Goal: Information Seeking & Learning: Learn about a topic

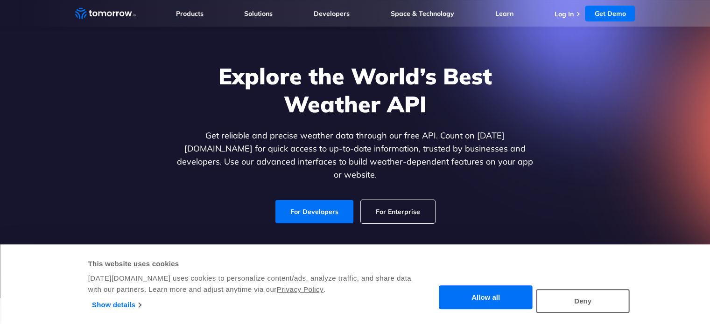
scroll to position [93, 0]
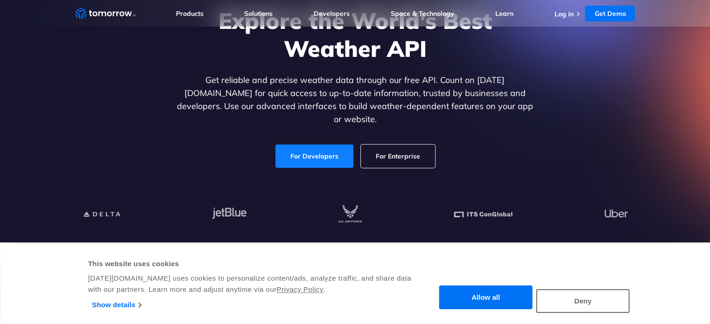
click at [309, 148] on link "For Developers" at bounding box center [314, 156] width 78 height 23
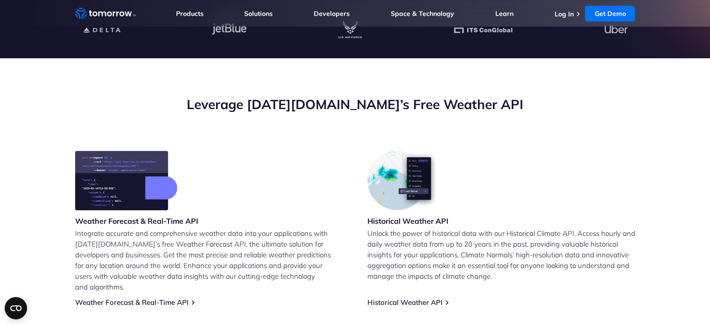
scroll to position [280, 0]
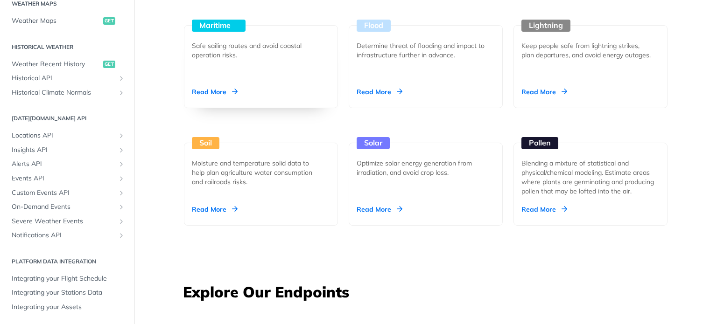
scroll to position [1027, 0]
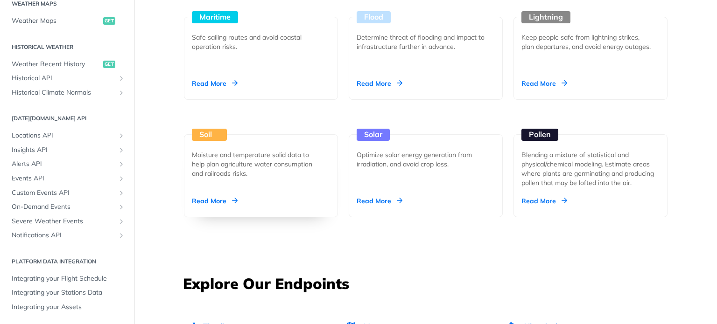
click at [200, 199] on div "Read More" at bounding box center [215, 201] width 46 height 9
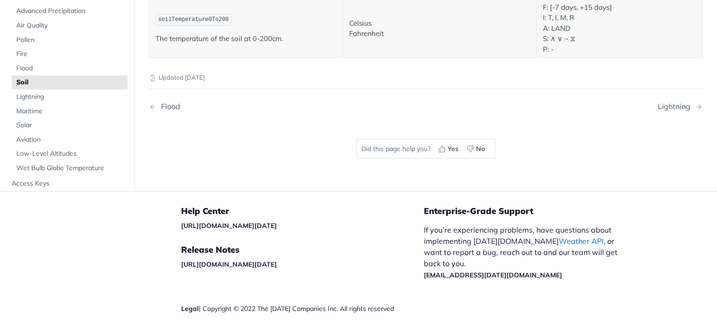
scroll to position [702, 0]
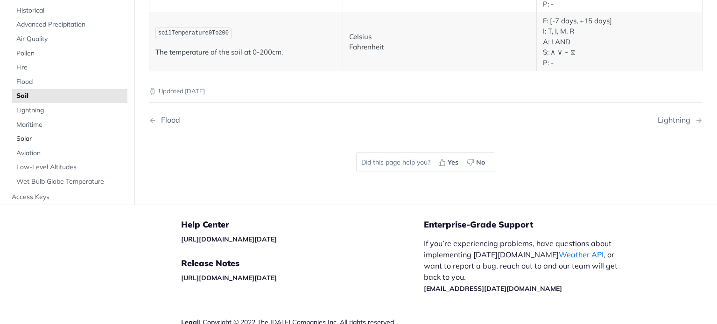
click at [26, 140] on span "Solar" at bounding box center [70, 138] width 109 height 9
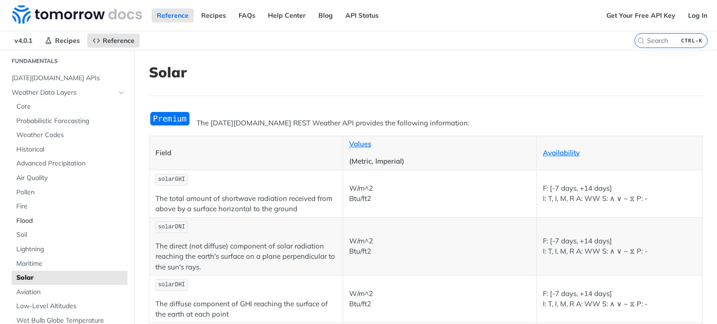
scroll to position [47, 0]
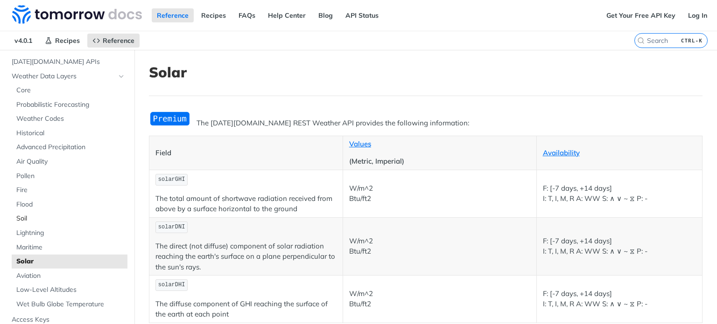
click at [15, 218] on link "Soil" at bounding box center [70, 219] width 116 height 14
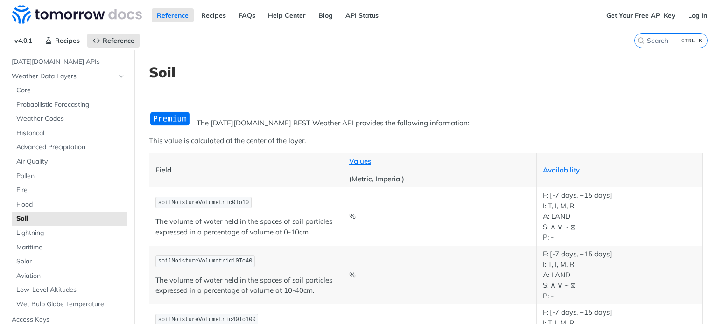
click at [180, 121] on img "Expand image" at bounding box center [170, 118] width 42 height 15
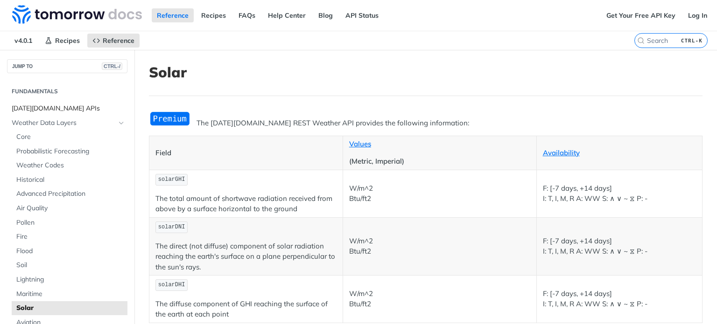
click at [50, 112] on span "[DATE][DOMAIN_NAME] APIs" at bounding box center [68, 108] width 113 height 9
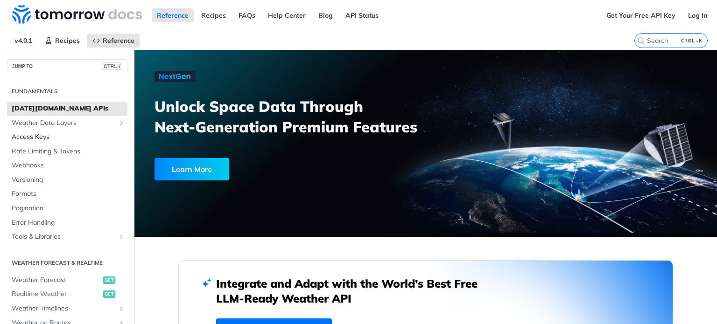
click at [42, 138] on span "Access Keys" at bounding box center [68, 137] width 113 height 9
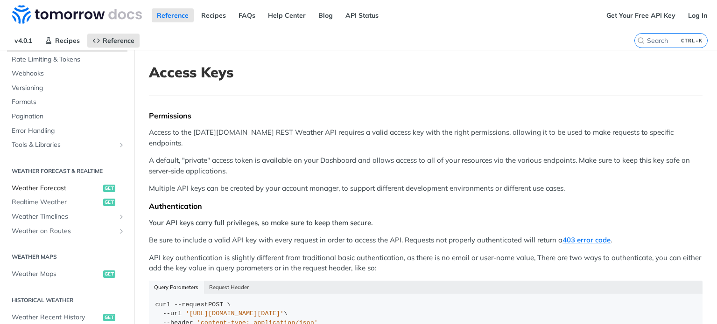
scroll to position [93, 0]
click at [50, 188] on span "Weather Forecast" at bounding box center [56, 187] width 89 height 9
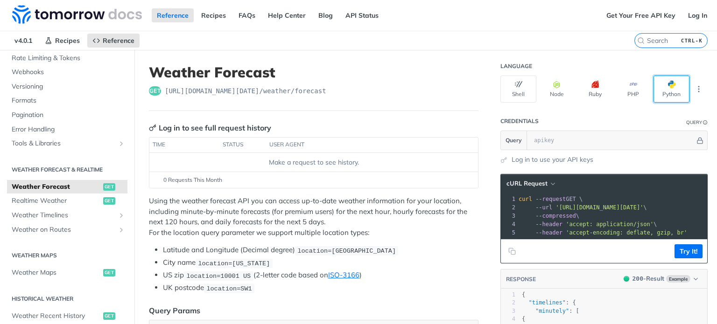
click at [663, 89] on button "Python" at bounding box center [672, 89] width 36 height 27
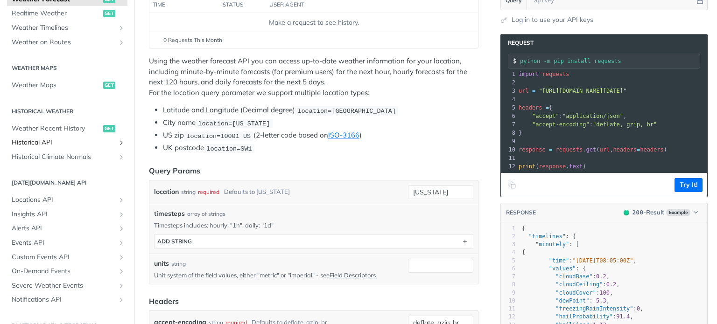
scroll to position [280, 0]
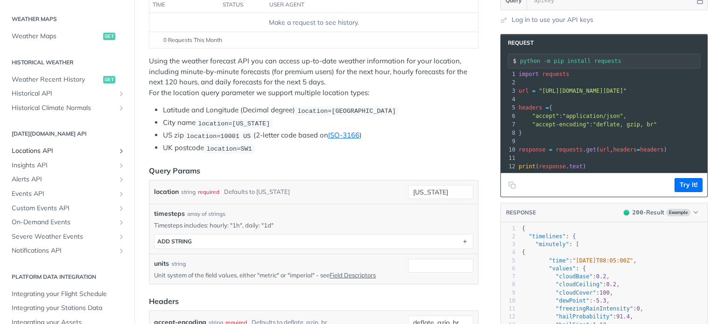
click at [49, 151] on span "Locations API" at bounding box center [64, 151] width 104 height 9
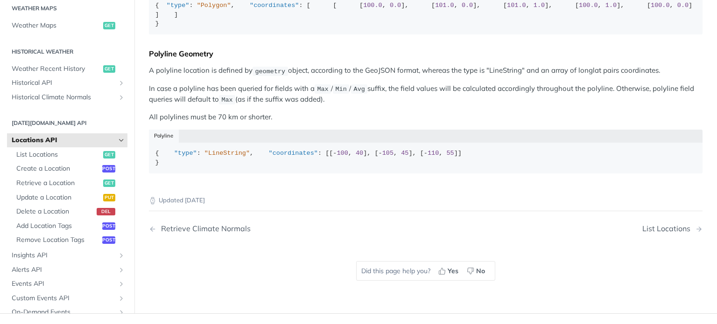
scroll to position [413, 0]
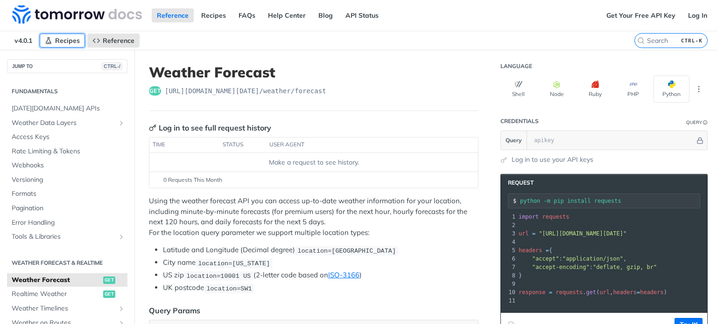
click at [71, 40] on span "Recipes" at bounding box center [67, 40] width 25 height 8
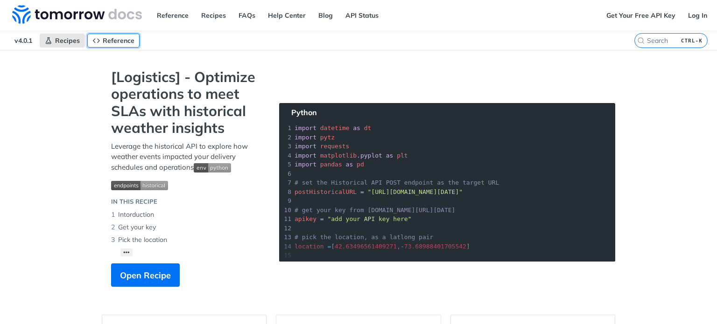
click at [121, 36] on span "Reference" at bounding box center [119, 40] width 32 height 8
